Goal: Obtain resource: Obtain resource

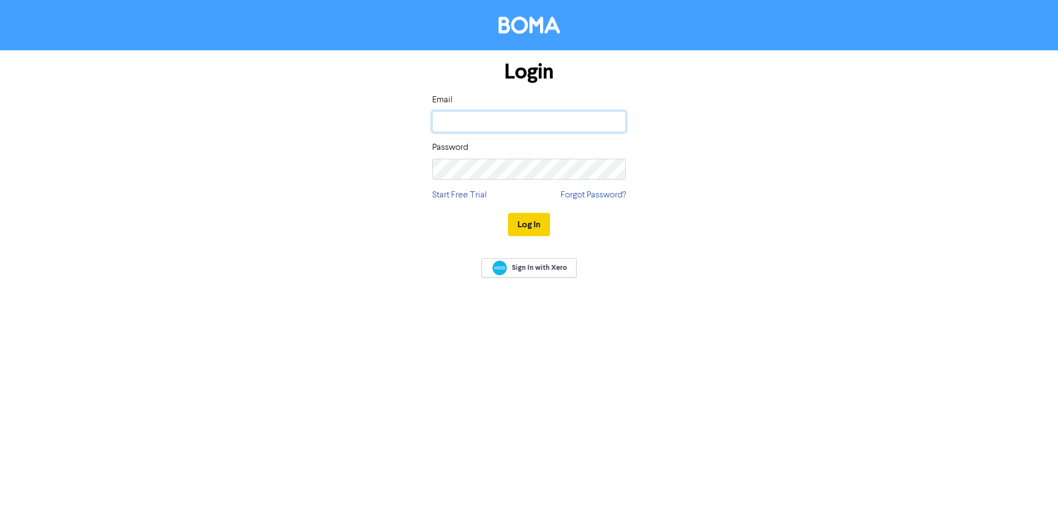
type input "[PERSON_NAME][EMAIL_ADDRESS][PERSON_NAME][DOMAIN_NAME]"
click at [534, 221] on button "Log In" at bounding box center [529, 224] width 42 height 23
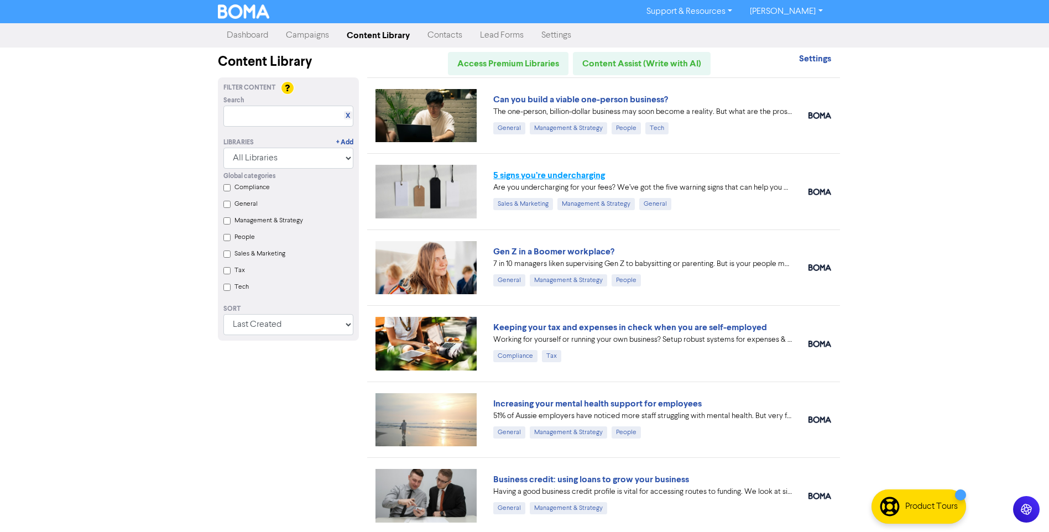
click at [529, 175] on link "5 signs you’re undercharging" at bounding box center [549, 175] width 112 height 11
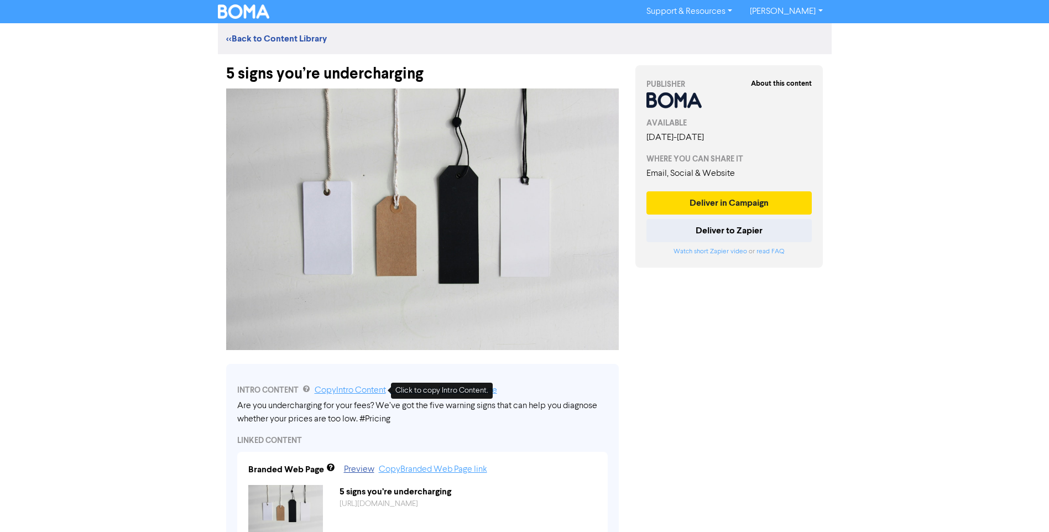
click at [358, 391] on link "Copy Intro Content" at bounding box center [350, 390] width 71 height 9
click at [446, 392] on link "Copy Link to Featured Image" at bounding box center [444, 390] width 107 height 9
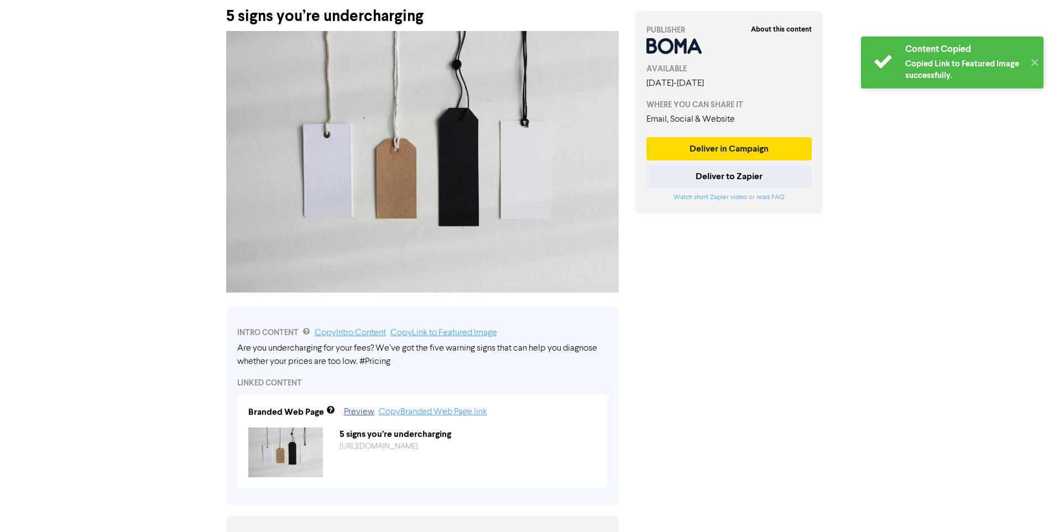
scroll to position [111, 0]
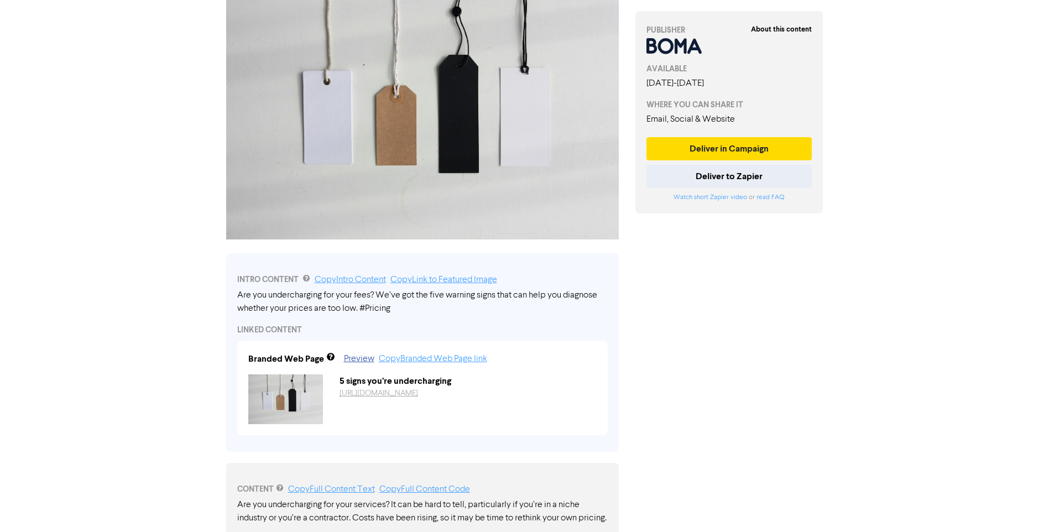
click at [365, 397] on link "[URL][DOMAIN_NAME]" at bounding box center [379, 393] width 79 height 8
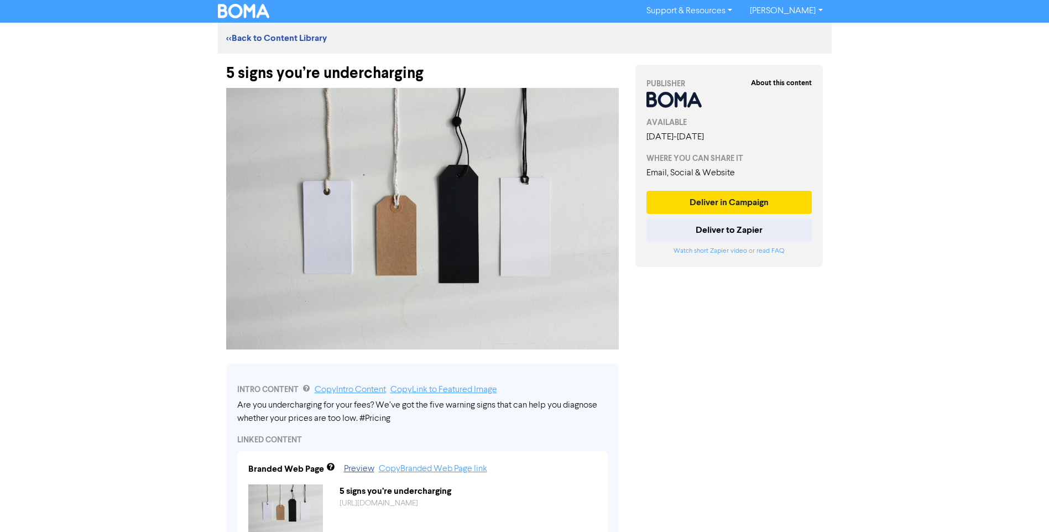
scroll to position [0, 0]
click at [296, 39] on link "<< Back to Content Library" at bounding box center [276, 38] width 101 height 11
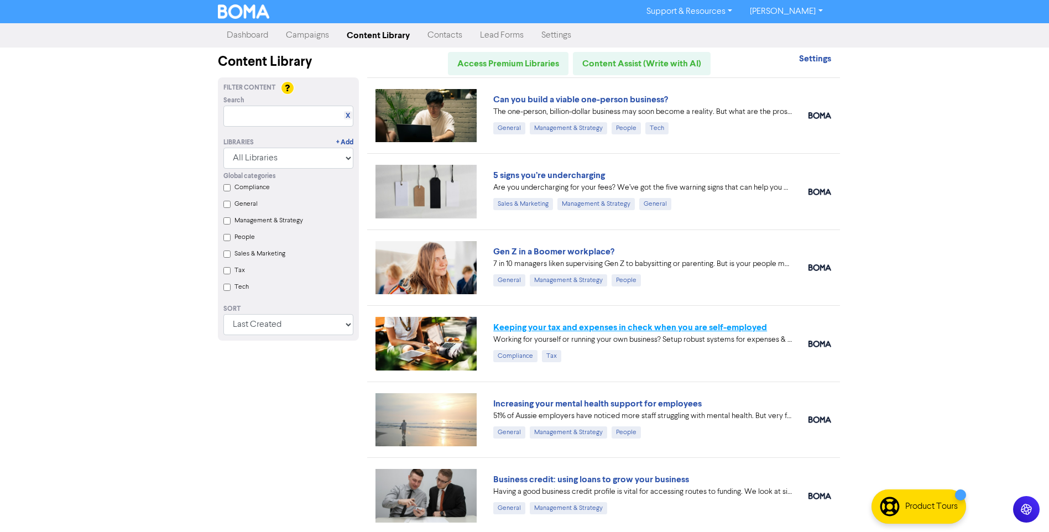
click at [519, 326] on link "Keeping your tax and expenses in check when you are self-employed" at bounding box center [630, 327] width 274 height 11
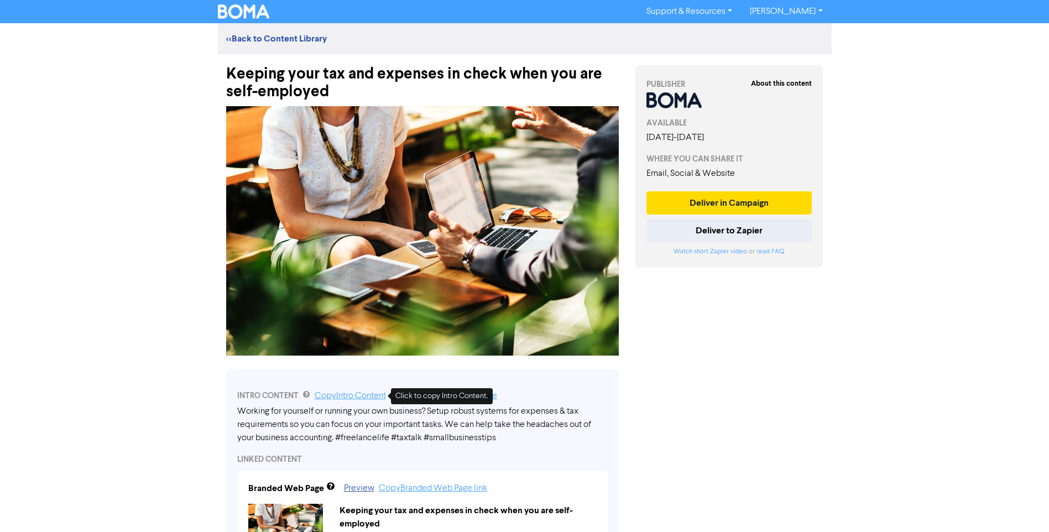
click at [353, 395] on link "Copy Intro Content" at bounding box center [350, 396] width 71 height 9
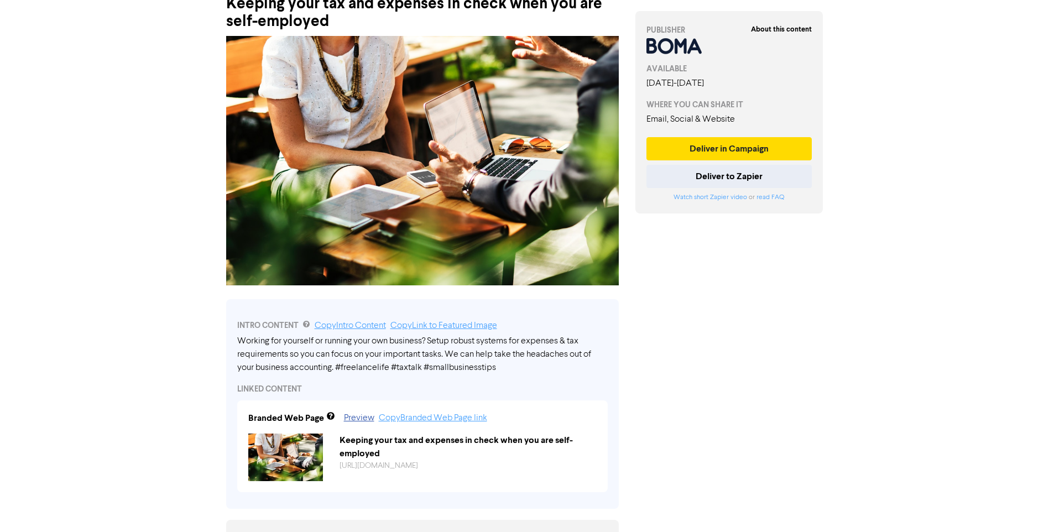
scroll to position [111, 0]
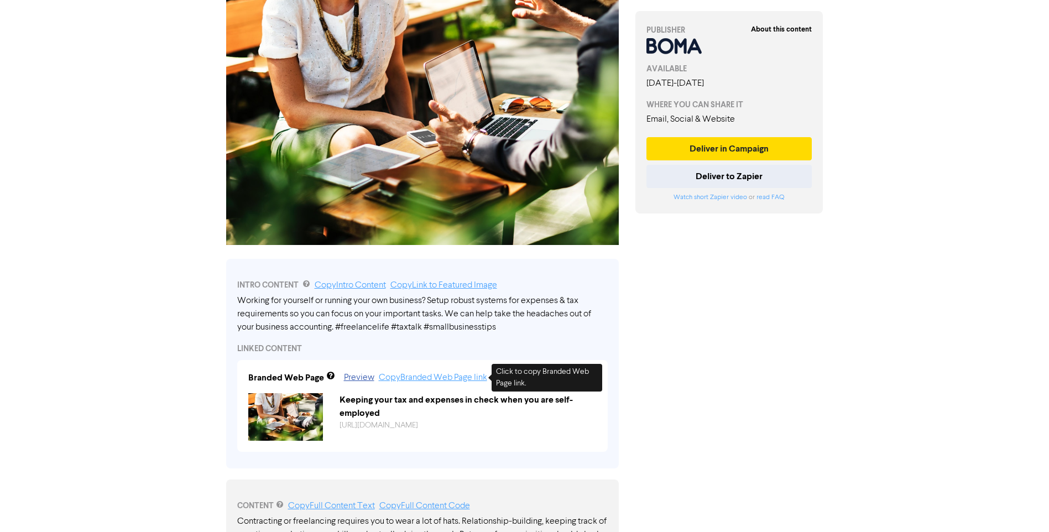
click at [425, 378] on link "Copy Branded Web Page link" at bounding box center [433, 377] width 108 height 9
click at [413, 132] on img at bounding box center [422, 120] width 393 height 249
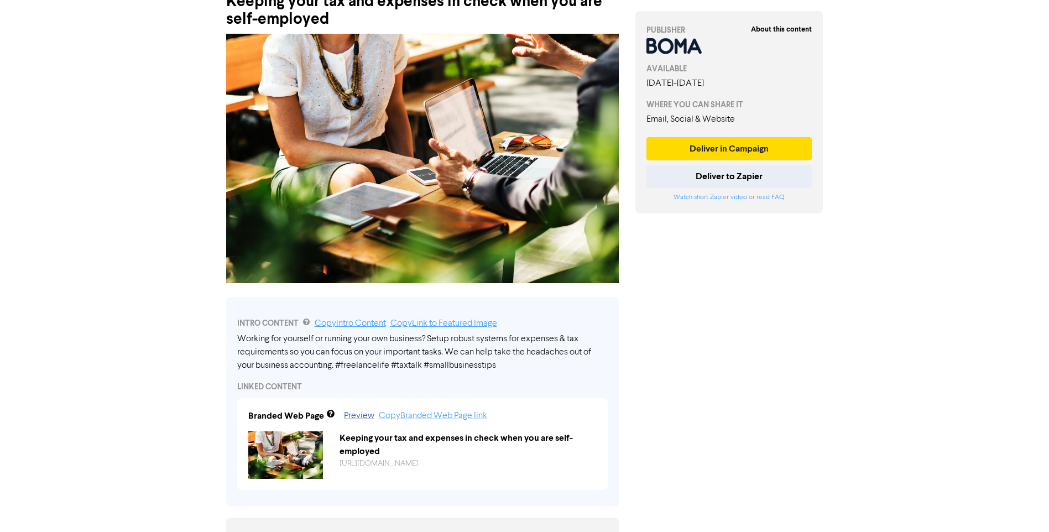
scroll to position [0, 0]
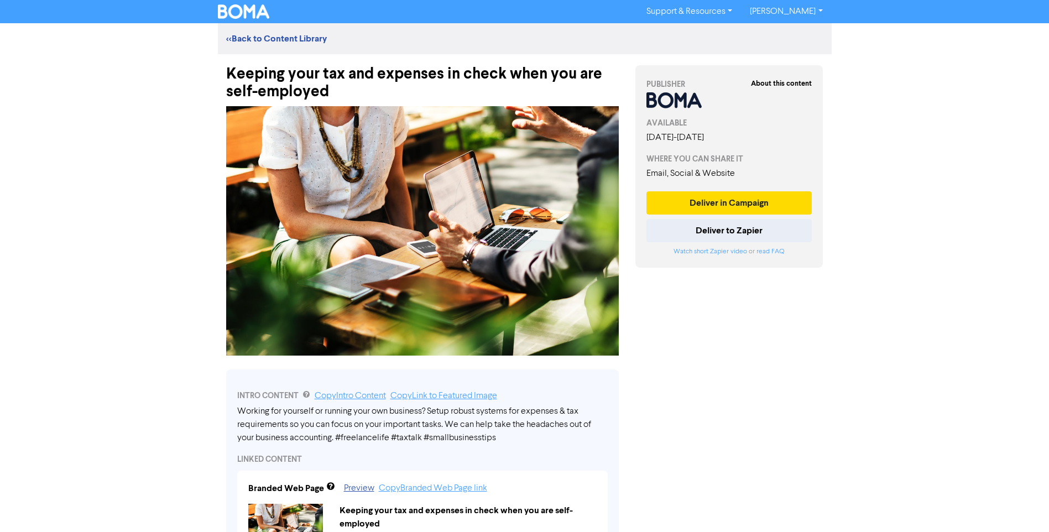
click at [305, 206] on img at bounding box center [422, 230] width 393 height 249
